Goal: Information Seeking & Learning: Learn about a topic

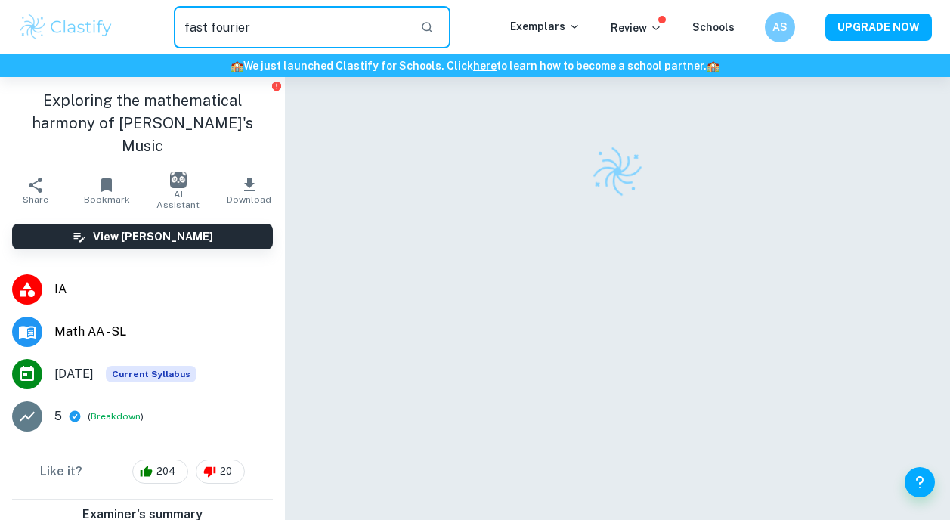
type input "fast fourier"
click at [432, 39] on button "button" at bounding box center [427, 27] width 26 height 26
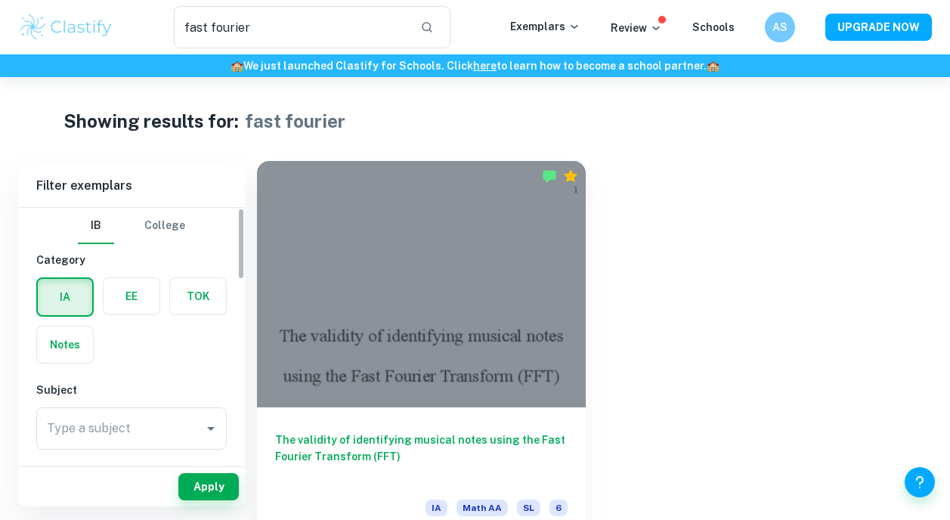
scroll to position [77, 0]
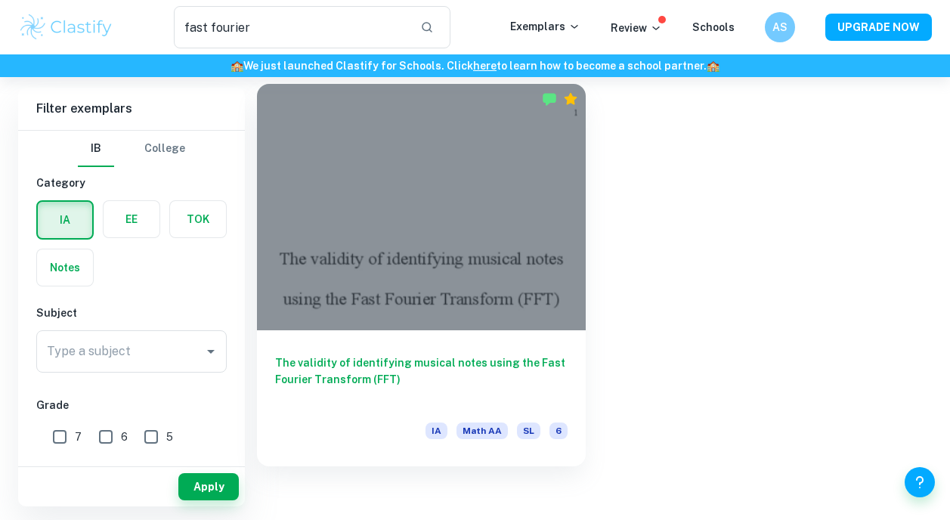
click at [420, 364] on h6 "The validity of identifying musical notes using the Fast Fourier Transform (FFT)" at bounding box center [421, 380] width 293 height 50
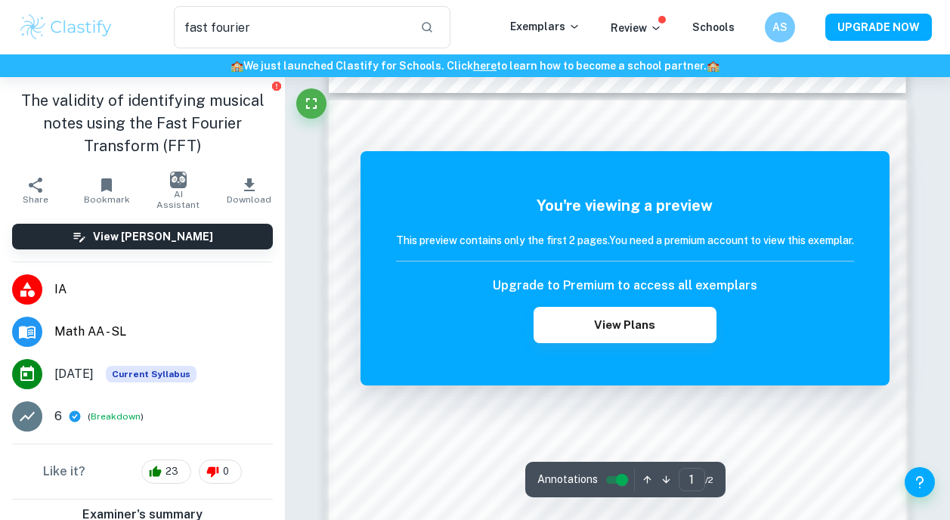
scroll to position [1176, 0]
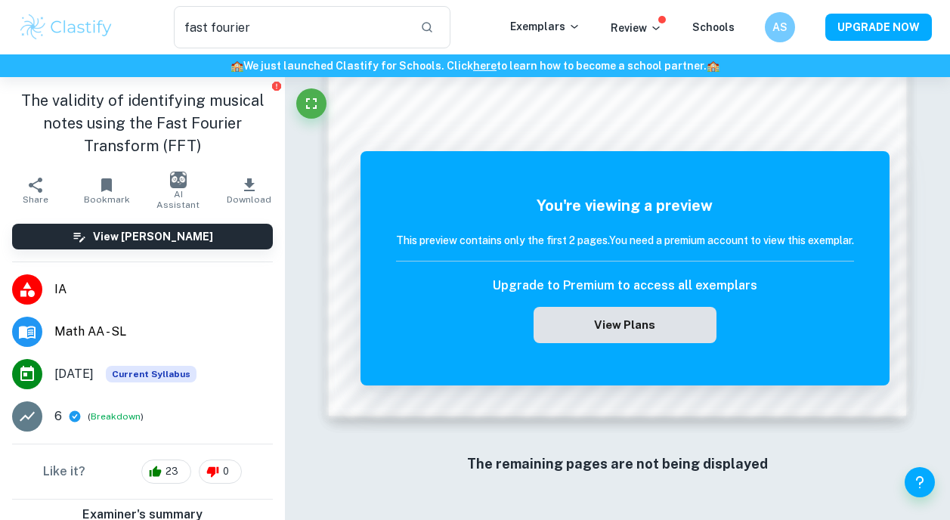
click at [679, 327] on button "View Plans" at bounding box center [625, 325] width 183 height 36
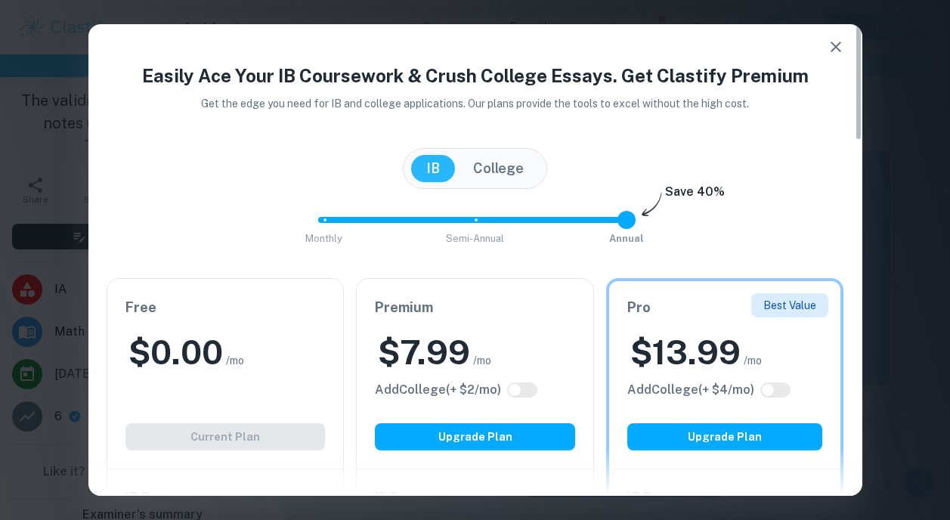
click at [844, 44] on icon "button" at bounding box center [836, 47] width 18 height 18
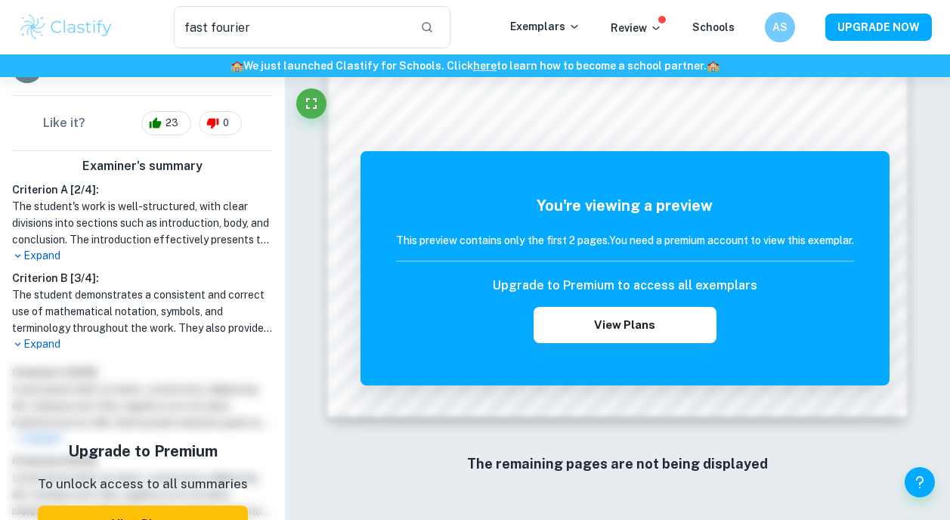
scroll to position [504, 0]
